Goal: Information Seeking & Learning: Learn about a topic

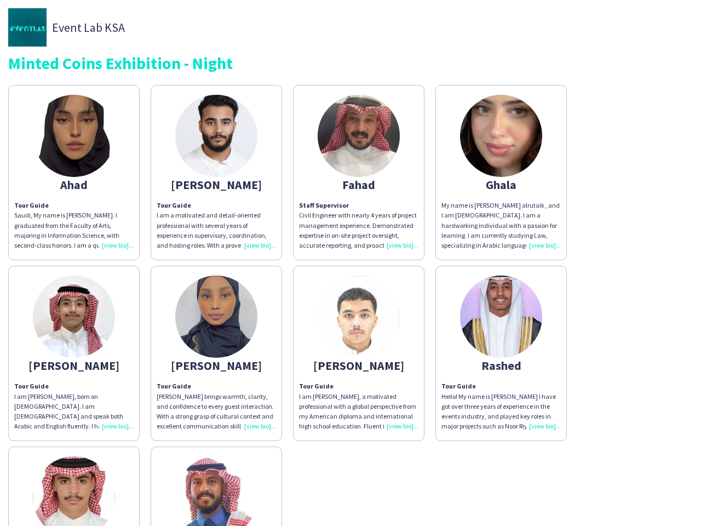
click at [351, 263] on div "[PERSON_NAME] Tour Guide Saudi, My name is [PERSON_NAME]. I graduated from the …" at bounding box center [350, 350] width 685 height 543
click at [74, 173] on img at bounding box center [74, 136] width 82 height 82
click at [216, 173] on img at bounding box center [216, 136] width 82 height 82
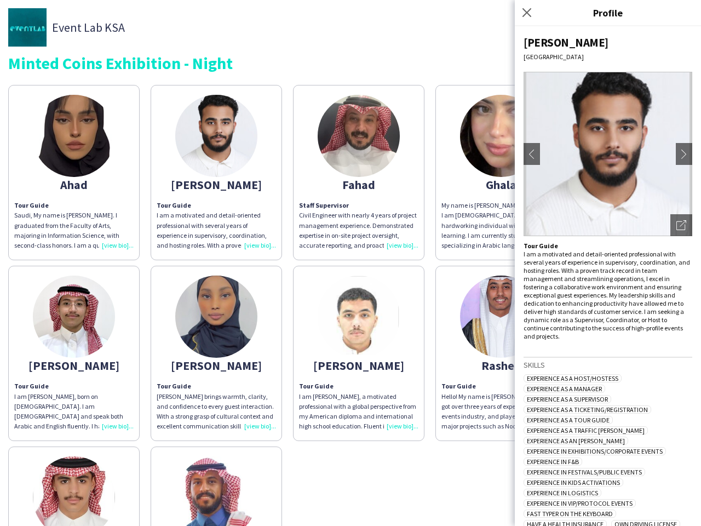
click at [359, 173] on img at bounding box center [359, 136] width 82 height 82
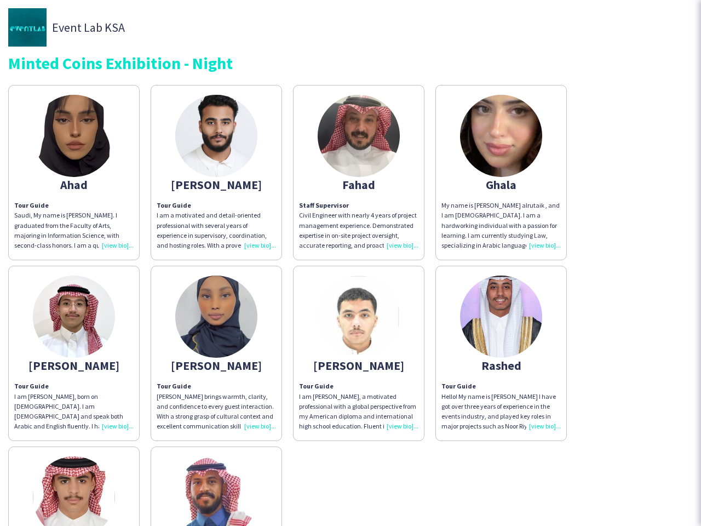
click at [501, 173] on img at bounding box center [501, 136] width 82 height 82
click at [74, 353] on img at bounding box center [74, 317] width 82 height 82
click at [216, 353] on img at bounding box center [216, 317] width 82 height 82
click at [359, 353] on img at bounding box center [359, 317] width 82 height 82
click at [501, 353] on img at bounding box center [501, 317] width 82 height 82
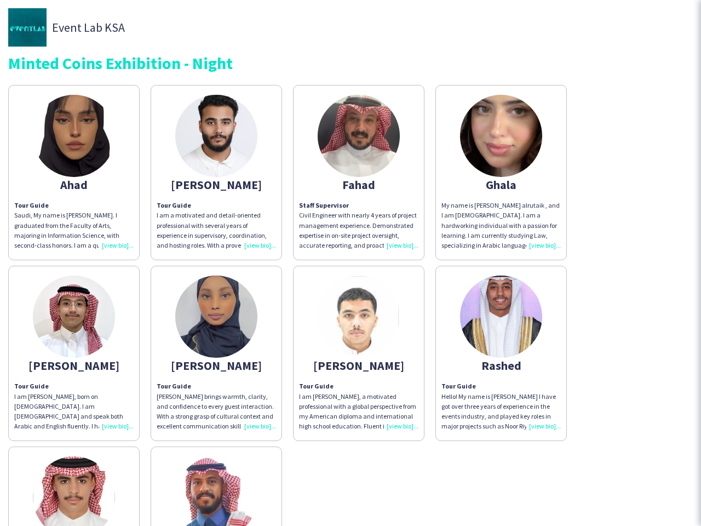
click at [74, 486] on img at bounding box center [74, 497] width 82 height 82
